Goal: Information Seeking & Learning: Check status

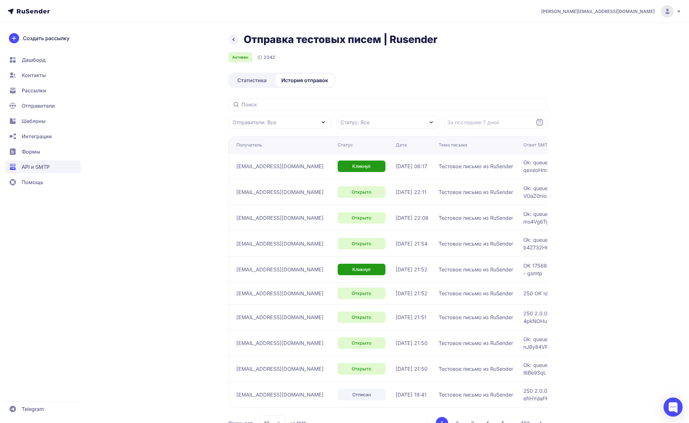
click at [565, 63] on div "Отправка тестовых писем | Rusender Активен ID 2242 Статистика История отправок …" at bounding box center [344, 240] width 459 height 414
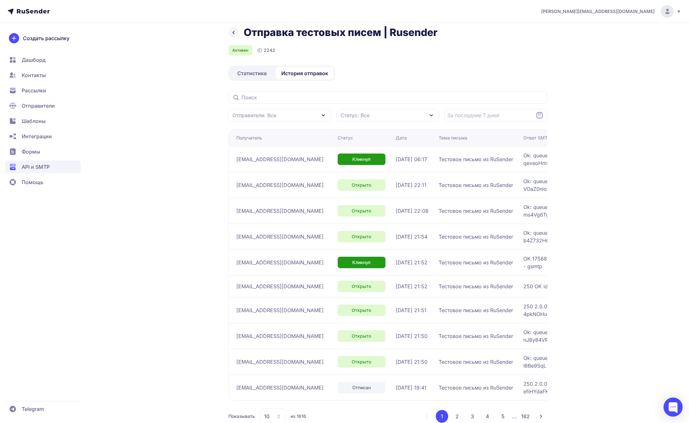
scroll to position [24, 0]
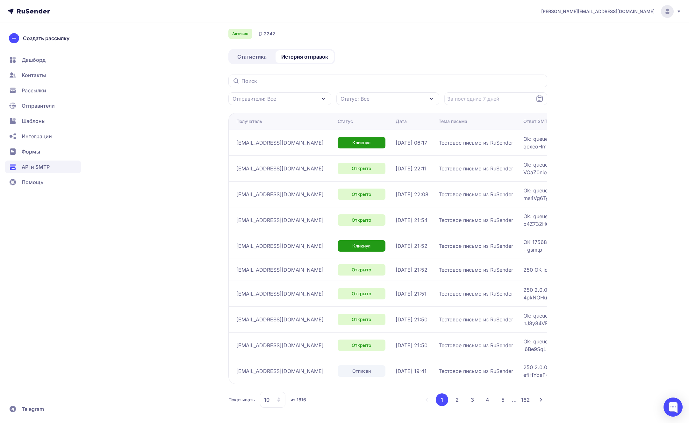
click at [273, 96] on span "Отправители: Все" at bounding box center [255, 99] width 44 height 8
click at [524, 83] on input "text" at bounding box center [388, 81] width 319 height 13
click at [261, 58] on span "Статистика" at bounding box center [251, 57] width 29 height 8
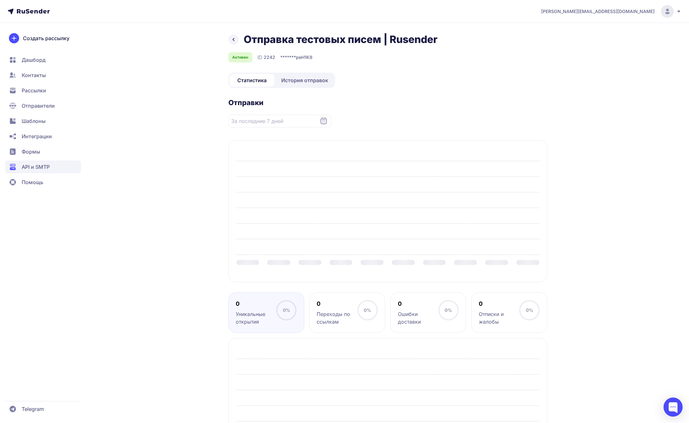
click at [269, 61] on div "ID 2242" at bounding box center [267, 58] width 18 height 8
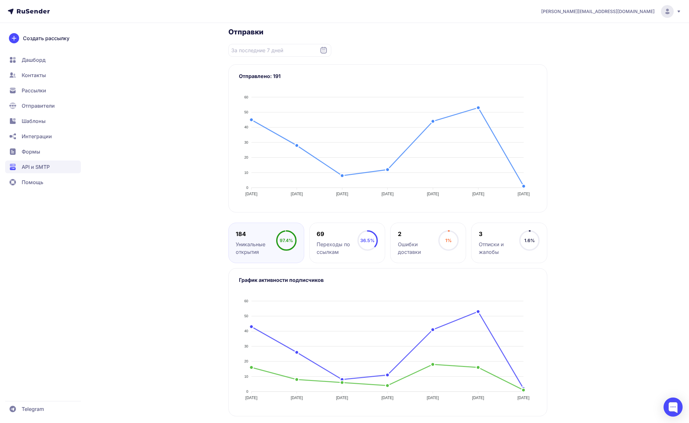
scroll to position [72, 0]
click at [417, 243] on div "Ошибки доставки" at bounding box center [418, 247] width 40 height 15
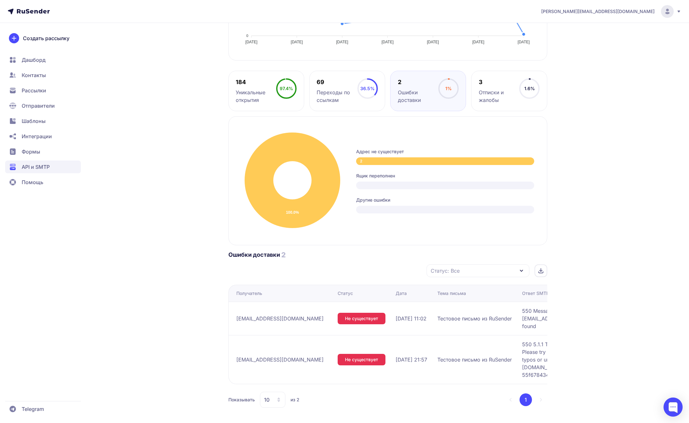
scroll to position [0, 0]
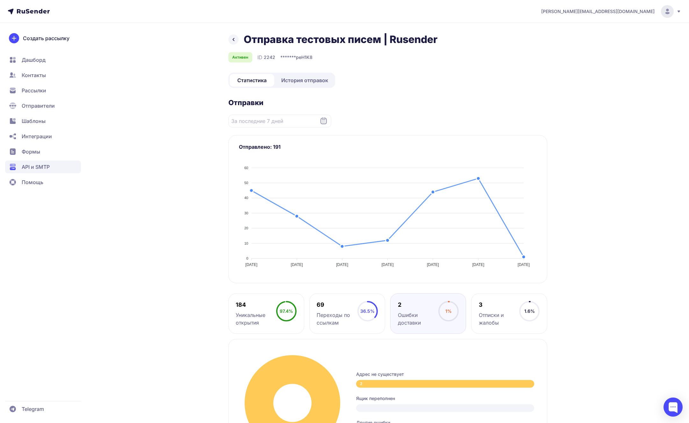
click at [233, 36] on icon at bounding box center [234, 40] width 8 height 8
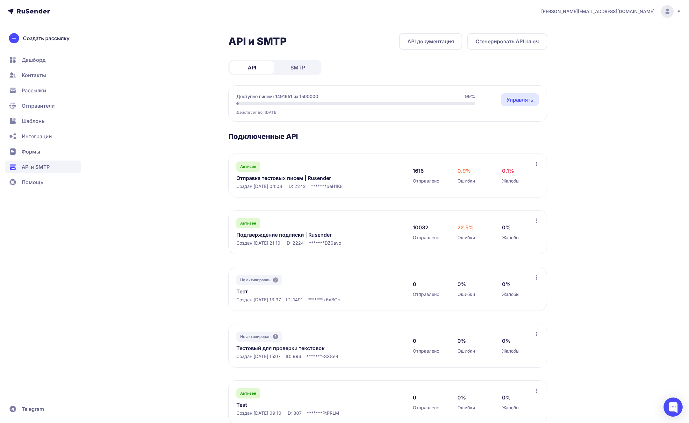
click at [282, 234] on link "Подтверждение подписки | Rusender" at bounding box center [302, 235] width 131 height 8
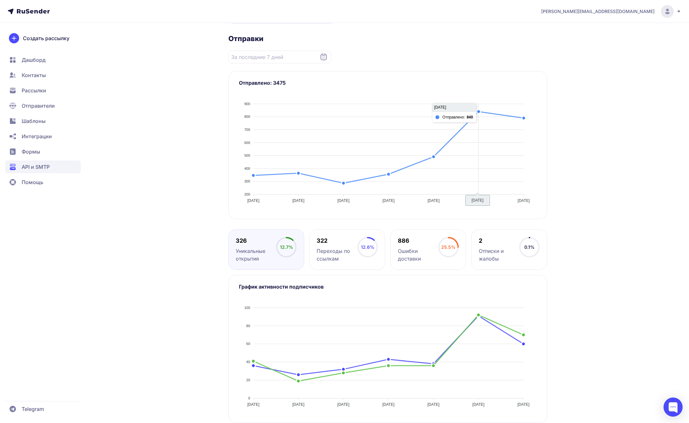
scroll to position [72, 0]
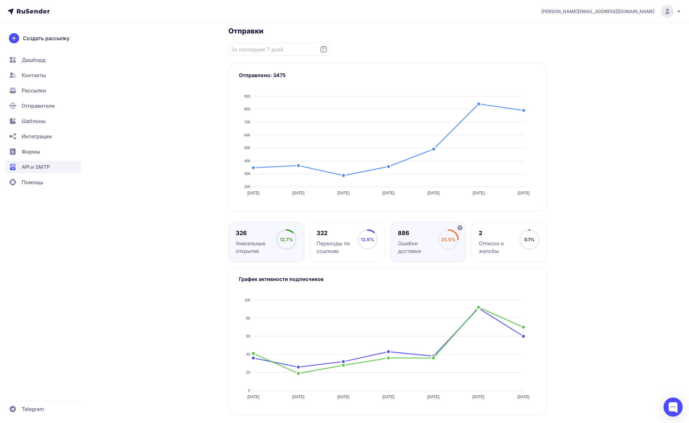
click at [417, 231] on div "886" at bounding box center [418, 234] width 40 height 8
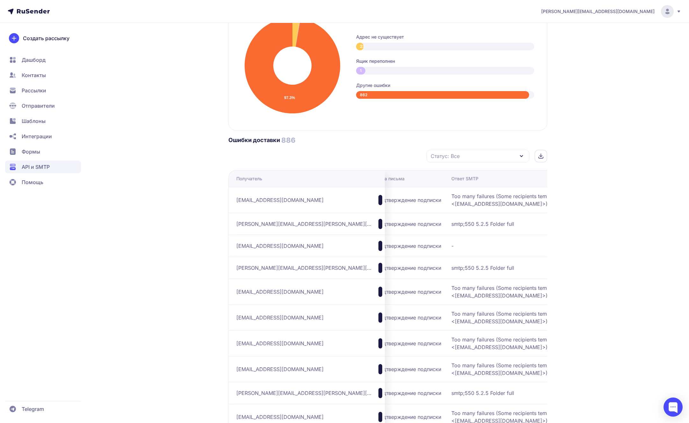
scroll to position [344, 0]
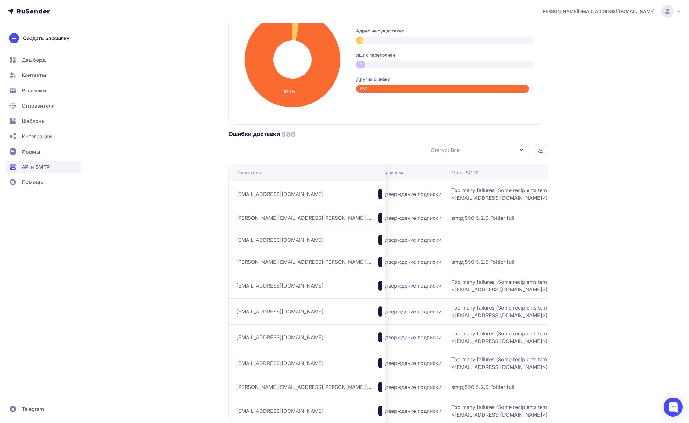
drag, startPoint x: 312, startPoint y: 195, endPoint x: 237, endPoint y: 195, distance: 75.9
click at [237, 195] on div "[EMAIL_ADDRESS][DOMAIN_NAME]" at bounding box center [310, 194] width 146 height 10
copy span "[EMAIL_ADDRESS][DOMAIN_NAME]"
click at [592, 186] on div "[PERSON_NAME][EMAIL_ADDRESS][DOMAIN_NAME] Подтверждение подписки | Rusender Акт…" at bounding box center [344, 63] width 689 height 814
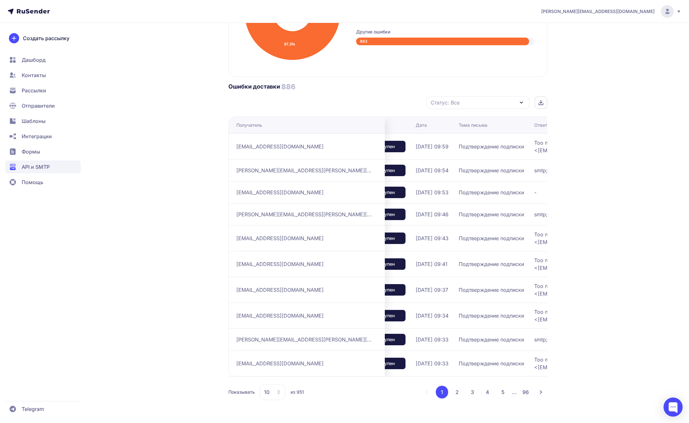
scroll to position [0, 29]
drag, startPoint x: 319, startPoint y: 146, endPoint x: 236, endPoint y: 145, distance: 83.2
click at [237, 145] on div "[EMAIL_ADDRESS][DOMAIN_NAME]" at bounding box center [310, 147] width 146 height 10
copy span "[EMAIL_ADDRESS][DOMAIN_NAME]"
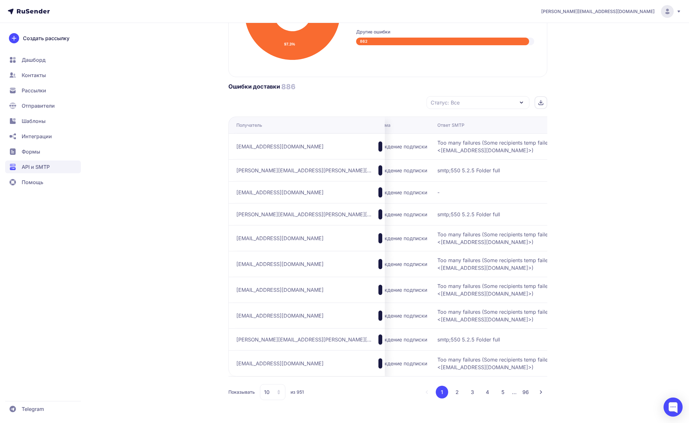
scroll to position [0, 142]
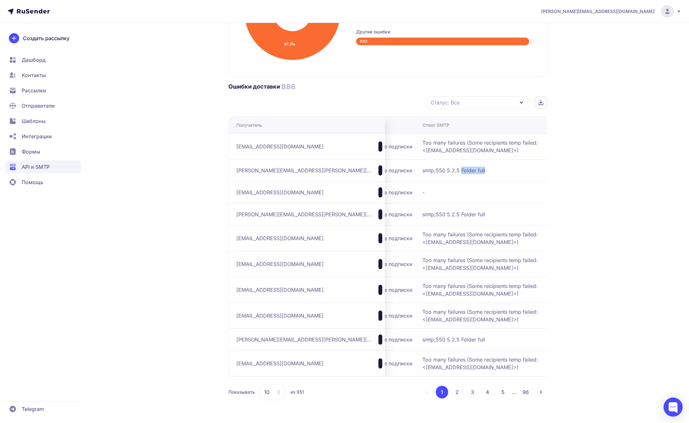
drag, startPoint x: 443, startPoint y: 169, endPoint x: 418, endPoint y: 170, distance: 25.5
click at [423, 170] on span "smtp;550 5.2.5 Folder full" at bounding box center [502, 171] width 159 height 8
copy span "Folder full"
click at [618, 168] on div "[PERSON_NAME][EMAIL_ADDRESS][DOMAIN_NAME] Подтверждение подписки | Rusender Акт…" at bounding box center [344, 16] width 689 height 814
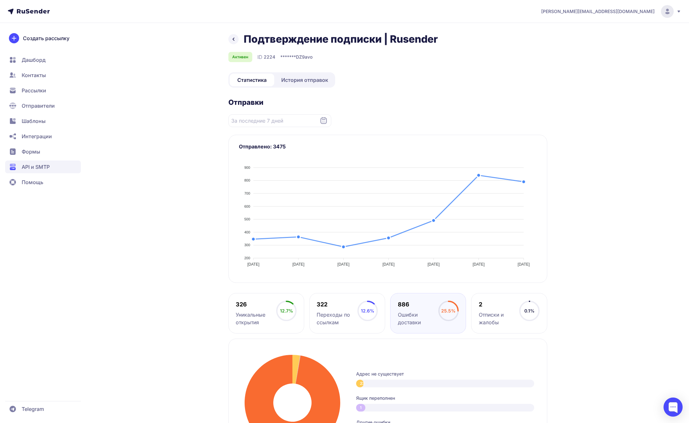
scroll to position [0, 0]
click at [266, 40] on h1 "Подтверждение подписки | Rusender" at bounding box center [341, 39] width 194 height 13
drag, startPoint x: 428, startPoint y: 39, endPoint x: 253, endPoint y: 38, distance: 175.6
click at [255, 38] on h1 "Подтверждение подписки | Rusender" at bounding box center [341, 39] width 194 height 13
drag, startPoint x: 245, startPoint y: 38, endPoint x: 439, endPoint y: 41, distance: 194.5
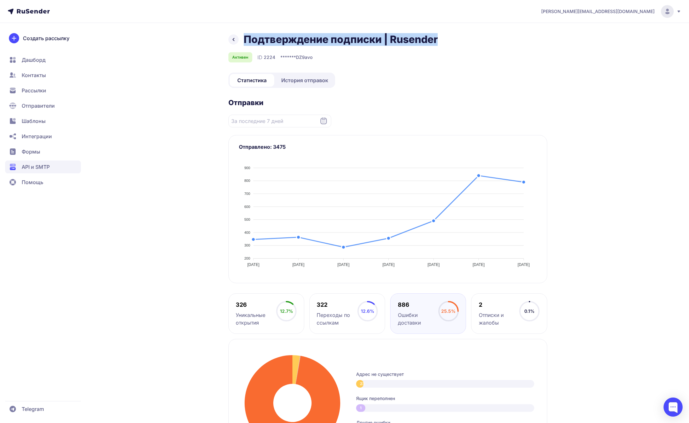
click at [439, 41] on div "Подтверждение подписки | Rusender" at bounding box center [388, 39] width 319 height 13
copy h1 "Подтверждение подписки | Rusender"
click at [320, 85] on link "История отправок" at bounding box center [305, 80] width 58 height 13
click at [334, 79] on div "Статистика История отправок" at bounding box center [282, 80] width 107 height 15
click at [321, 80] on span "История отправок" at bounding box center [304, 81] width 47 height 8
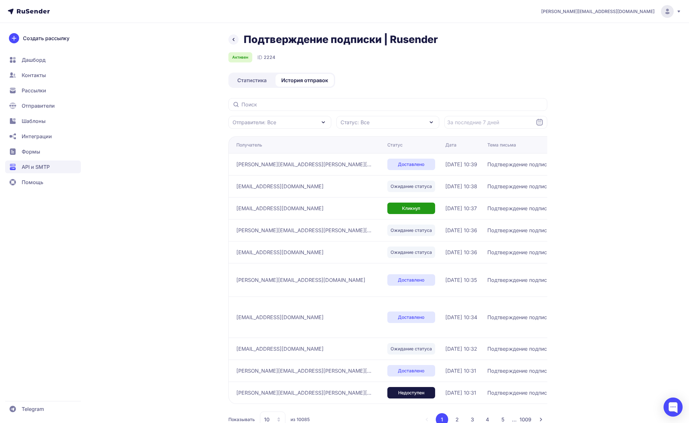
click at [288, 127] on div "Отправители: Все" at bounding box center [280, 122] width 103 height 13
copy span "[EMAIL_ADDRESS][DOMAIN_NAME]"
drag, startPoint x: 304, startPoint y: 153, endPoint x: 187, endPoint y: 146, distance: 117.8
click at [187, 146] on div "Подтверждение подписки | Rusender Активен ID 2224 Статистика История отправок О…" at bounding box center [344, 238] width 459 height 410
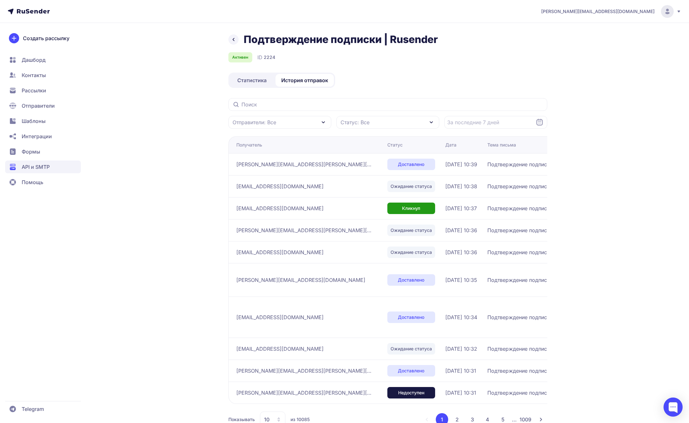
click at [285, 124] on div "Отправители: Все" at bounding box center [280, 122] width 103 height 13
click at [373, 92] on div "Подтверждение подписки | Rusender Активен ID 2224 Статистика История отправок О…" at bounding box center [388, 238] width 319 height 410
click at [437, 30] on div "[PERSON_NAME][EMAIL_ADDRESS][DOMAIN_NAME] Подтверждение подписки | Rusender Акт…" at bounding box center [344, 221] width 689 height 443
